Goal: Transaction & Acquisition: Purchase product/service

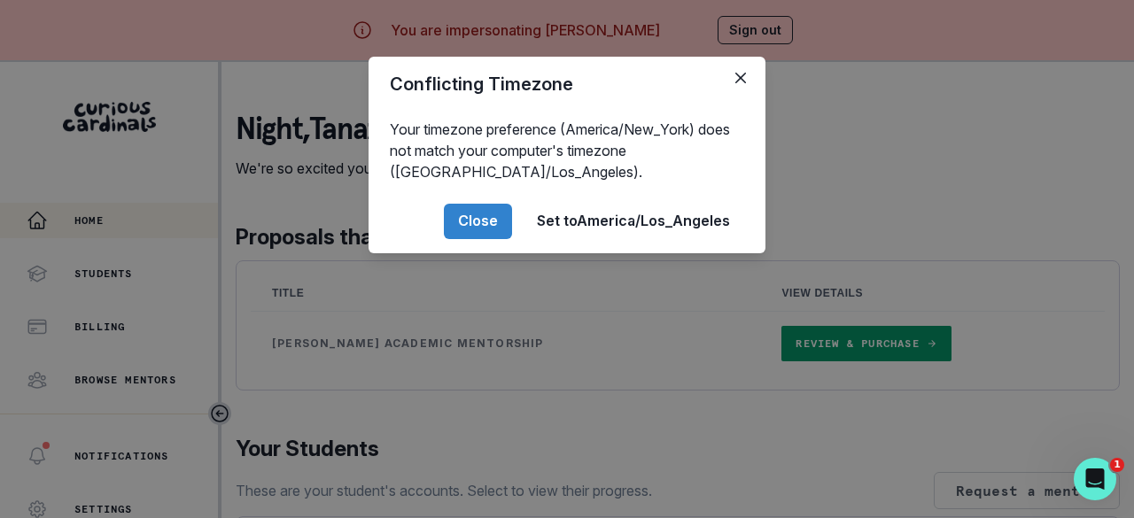
click at [478, 223] on button "Close" at bounding box center [478, 221] width 68 height 35
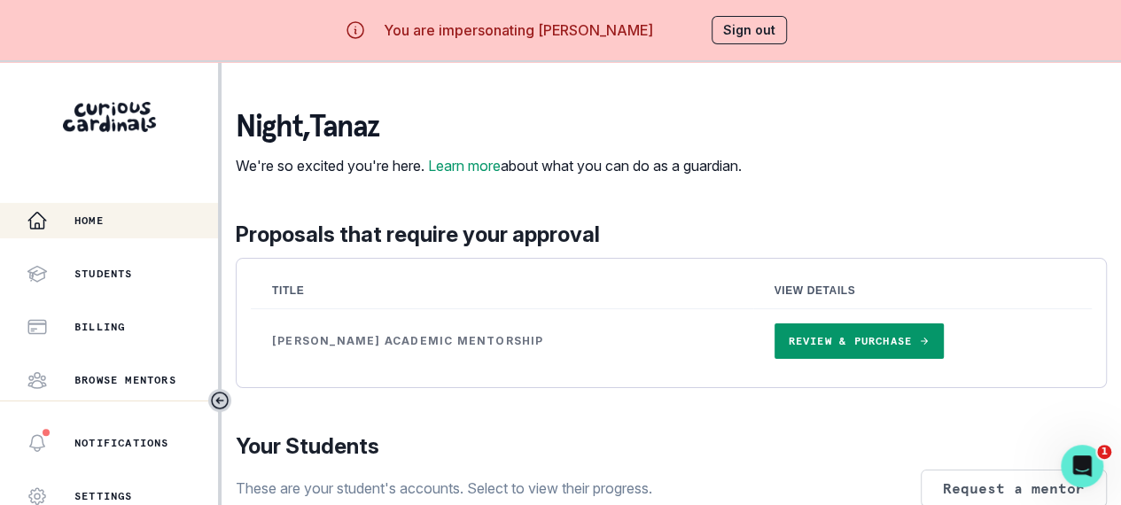
scroll to position [180, 0]
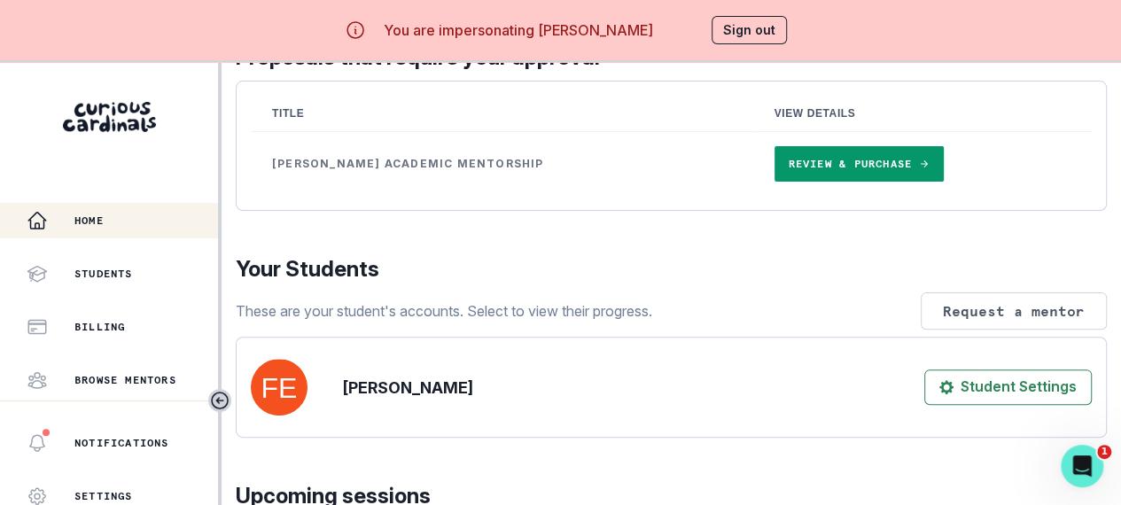
click at [831, 180] on link "Review & Purchase" at bounding box center [859, 163] width 169 height 35
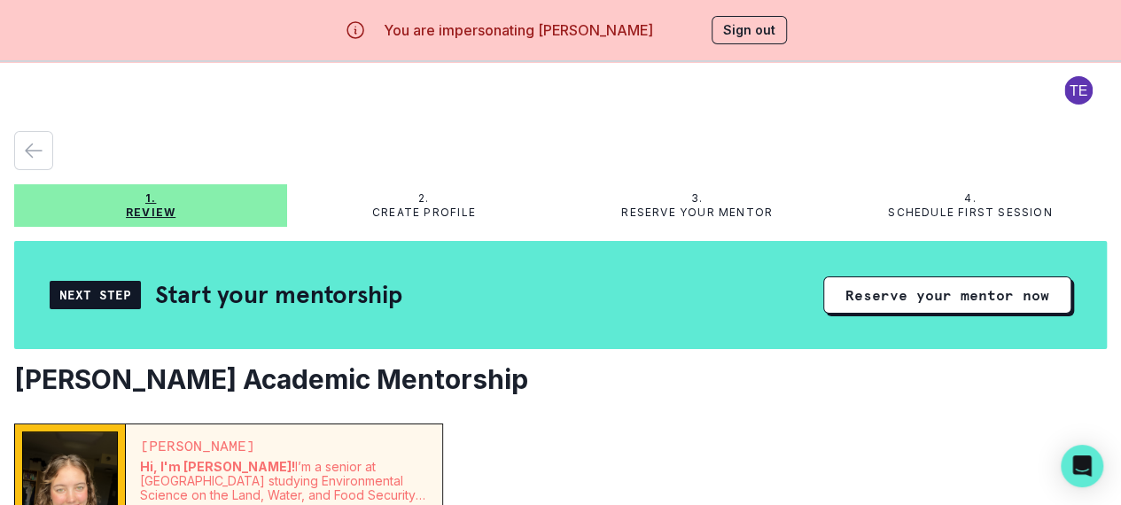
click at [596, 159] on div at bounding box center [560, 150] width 1093 height 39
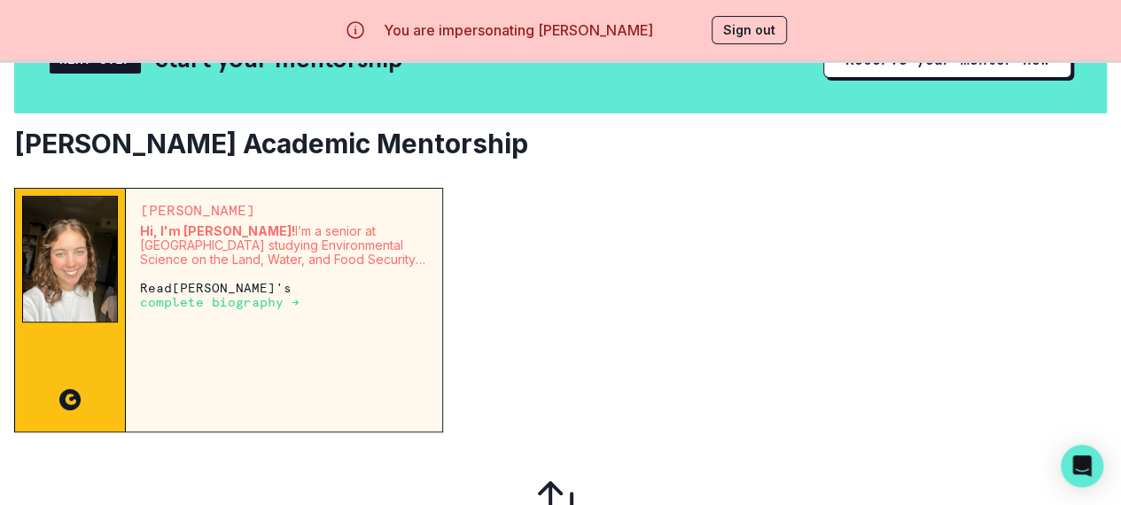
scroll to position [266, 0]
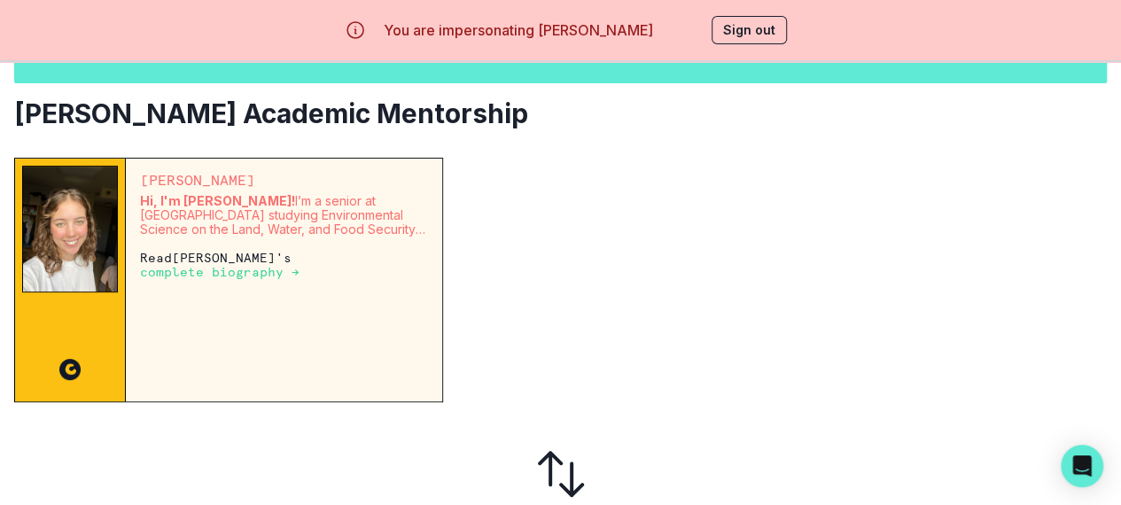
click at [241, 269] on p "complete biography →" at bounding box center [220, 272] width 160 height 14
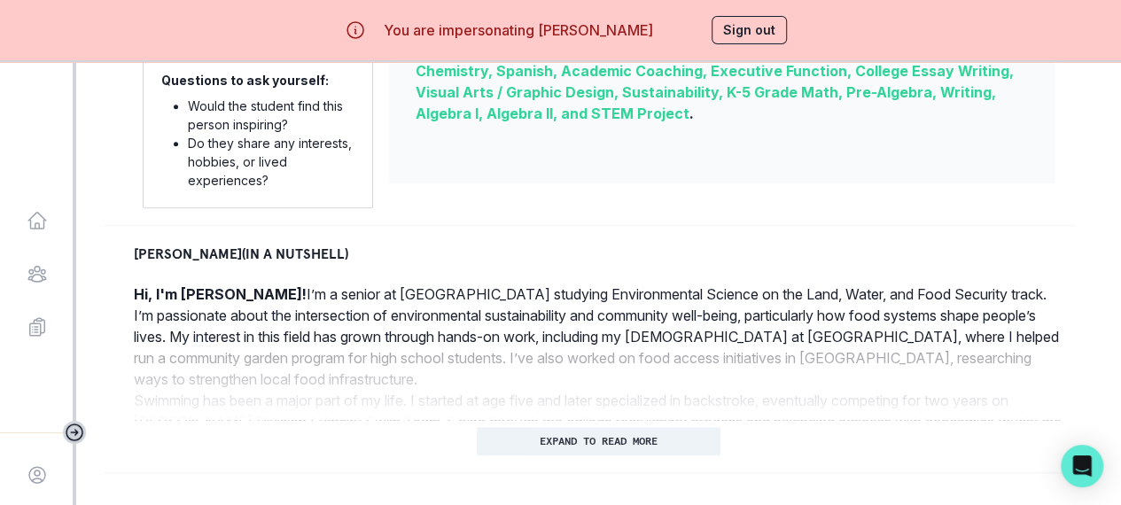
scroll to position [798, 0]
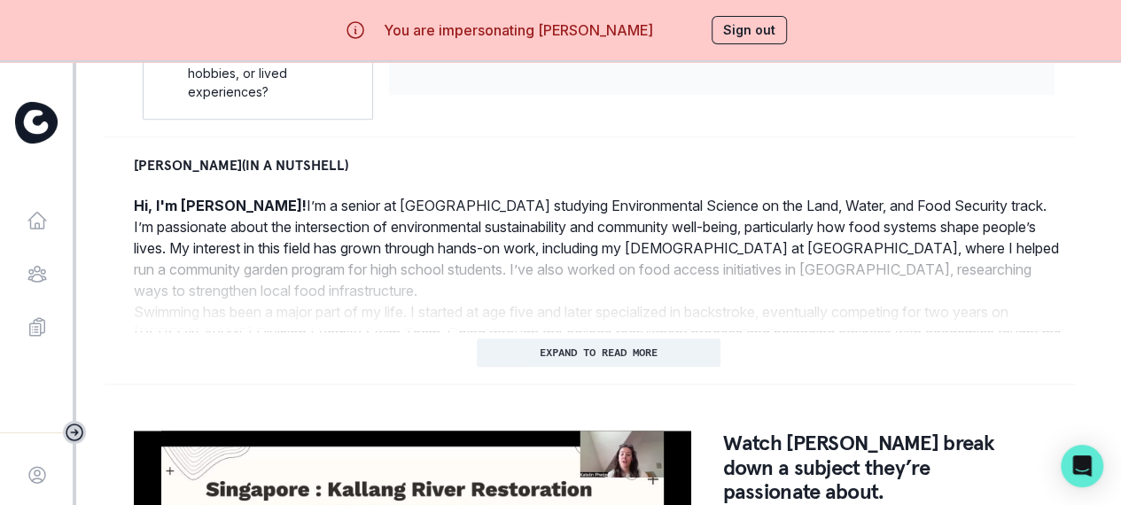
click at [627, 359] on p "EXPAND TO READ MORE" at bounding box center [599, 352] width 118 height 12
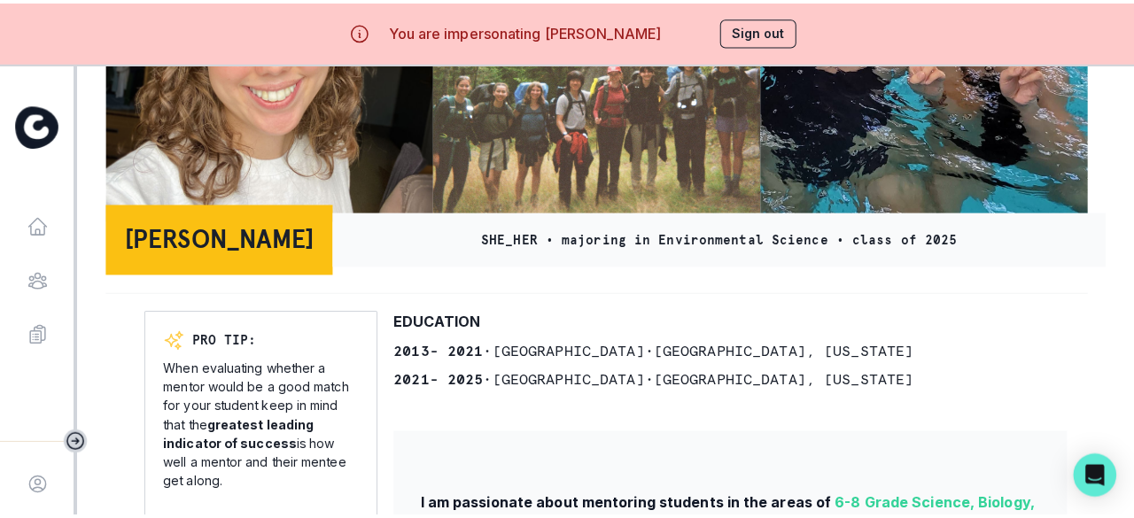
scroll to position [0, 0]
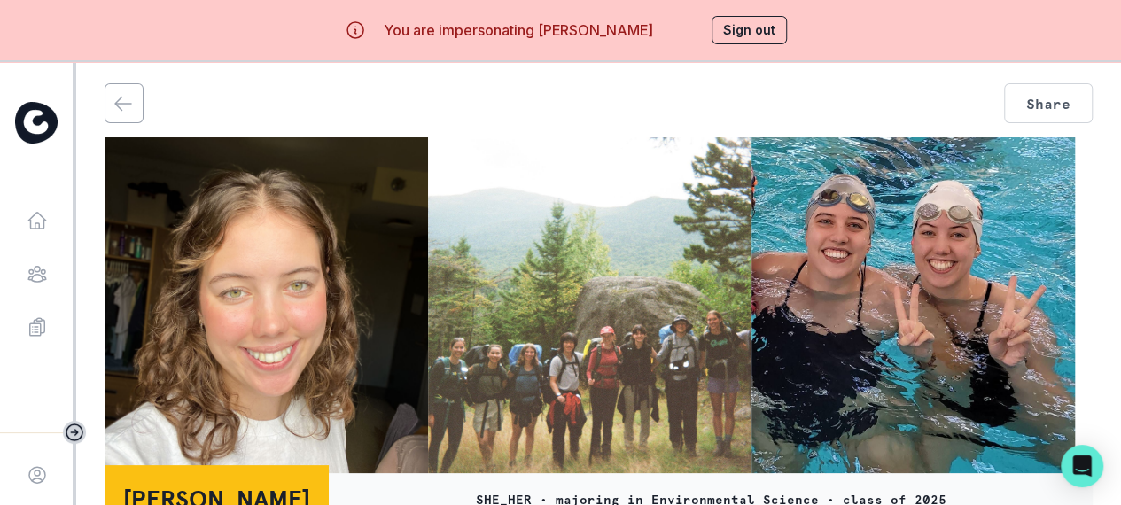
click at [755, 25] on button "Sign out" at bounding box center [749, 30] width 75 height 28
